Goal: Use online tool/utility: Use online tool/utility

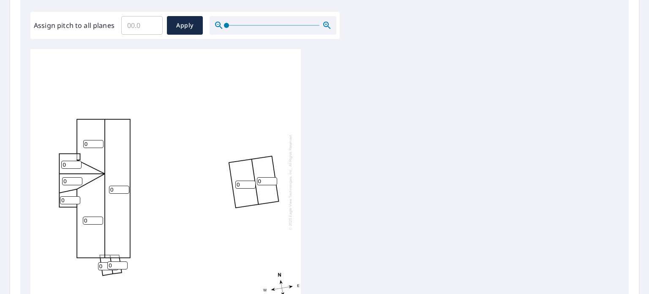
scroll to position [290, 0]
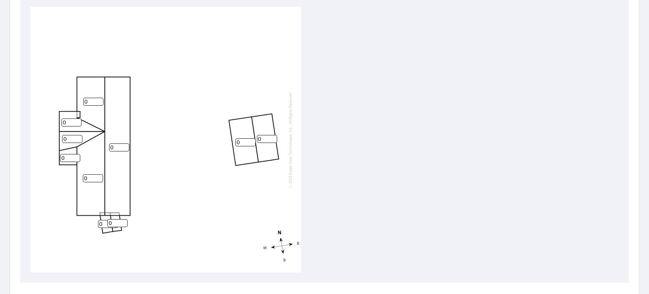
drag, startPoint x: 68, startPoint y: 119, endPoint x: 61, endPoint y: 125, distance: 9.0
click at [61, 125] on input "0" at bounding box center [71, 122] width 20 height 8
type input "4"
drag, startPoint x: 71, startPoint y: 136, endPoint x: 61, endPoint y: 140, distance: 11.4
click at [61, 140] on div "0 0 0 0 0 4 0 0 0 0" at bounding box center [165, 139] width 270 height 265
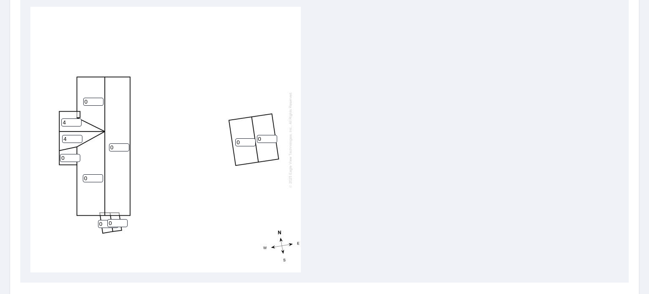
type input "4"
click at [61, 160] on input "0" at bounding box center [70, 158] width 20 height 8
type input "1"
click at [109, 147] on input "0" at bounding box center [119, 147] width 20 height 8
type input "2"
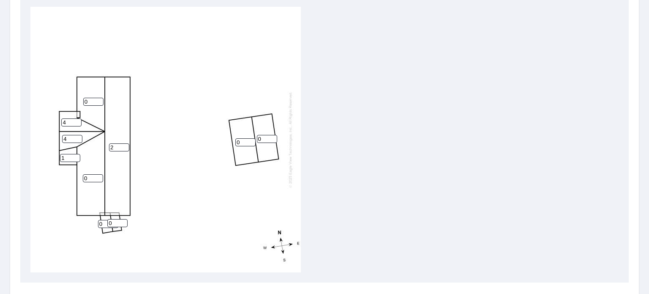
drag, startPoint x: 90, startPoint y: 100, endPoint x: 83, endPoint y: 103, distance: 6.8
click at [83, 103] on input "0" at bounding box center [93, 102] width 20 height 8
type input "2"
drag, startPoint x: 90, startPoint y: 179, endPoint x: 83, endPoint y: 179, distance: 6.8
click at [83, 179] on input "0" at bounding box center [93, 178] width 20 height 8
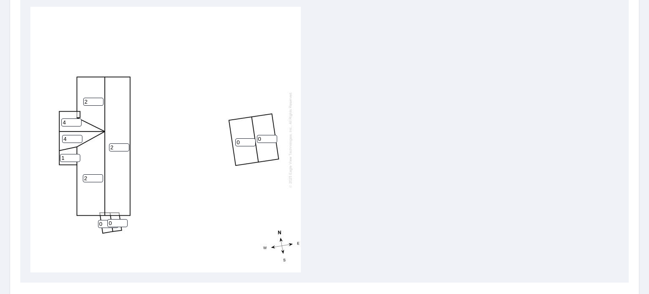
type input "2"
drag, startPoint x: 104, startPoint y: 222, endPoint x: 99, endPoint y: 222, distance: 4.6
click at [99, 222] on input "0" at bounding box center [108, 224] width 20 height 8
type input "1"
drag, startPoint x: 113, startPoint y: 221, endPoint x: 109, endPoint y: 225, distance: 6.0
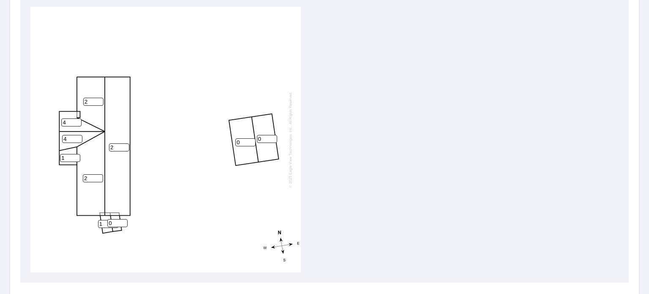
click at [109, 225] on input "0" at bounding box center [117, 223] width 20 height 8
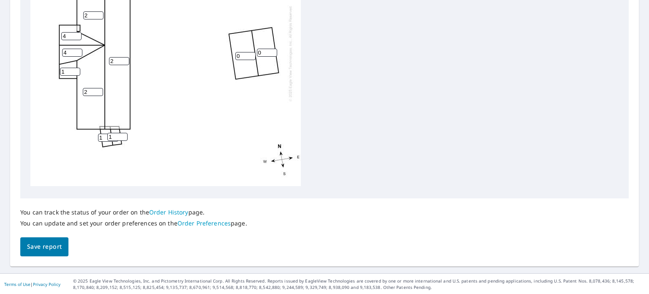
scroll to position [375, 0]
type input "1"
drag, startPoint x: 242, startPoint y: 50, endPoint x: 213, endPoint y: 53, distance: 28.8
click at [213, 53] on div "2 2 2 0 0 4 4 1 1 1" at bounding box center [165, 52] width 270 height 265
type input "3"
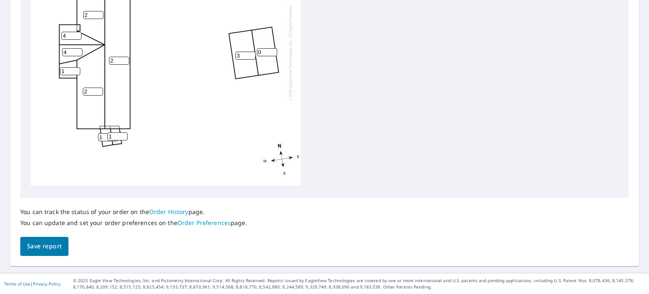
drag, startPoint x: 263, startPoint y: 44, endPoint x: 256, endPoint y: 49, distance: 9.1
click at [256, 49] on div "2 2 2 3 0 4 4 1 1 1" at bounding box center [165, 52] width 270 height 265
type input "3"
click at [46, 241] on span "Save report" at bounding box center [44, 246] width 35 height 11
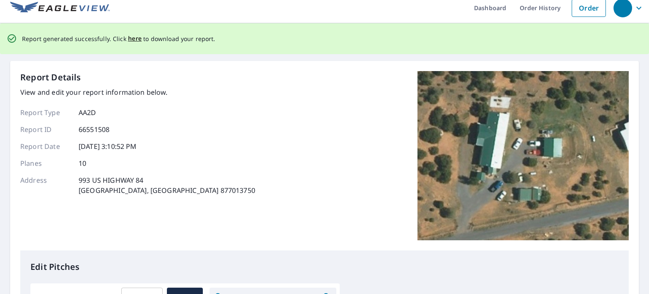
scroll to position [0, 0]
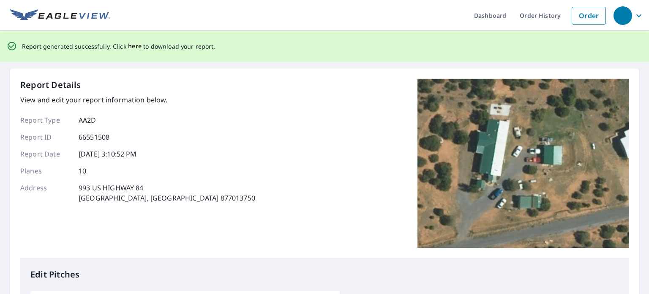
click at [128, 46] on span "here" at bounding box center [135, 46] width 14 height 11
